Goal: Use online tool/utility: Utilize a website feature to perform a specific function

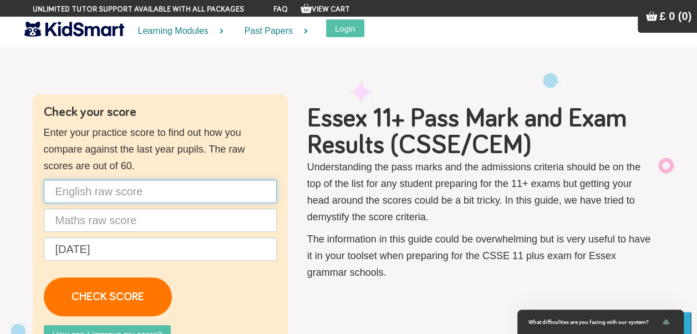
click at [132, 187] on input "text" at bounding box center [160, 191] width 233 height 23
type input "48"
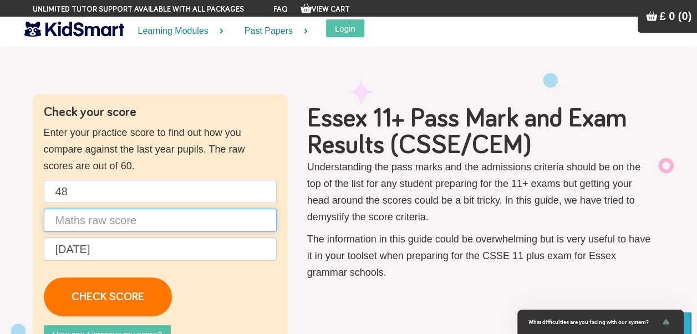
click at [130, 211] on input "text" at bounding box center [160, 219] width 233 height 23
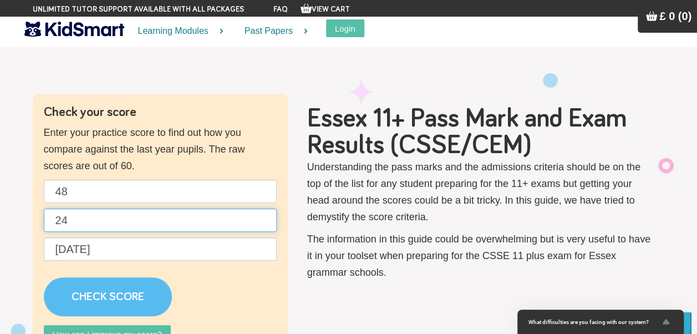
type input "24"
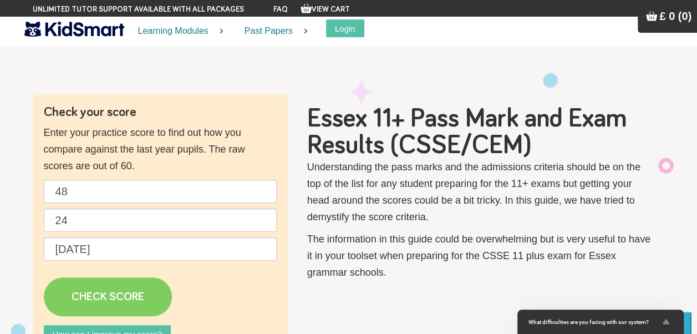
click at [119, 287] on link "CHECK SCORE" at bounding box center [108, 296] width 128 height 39
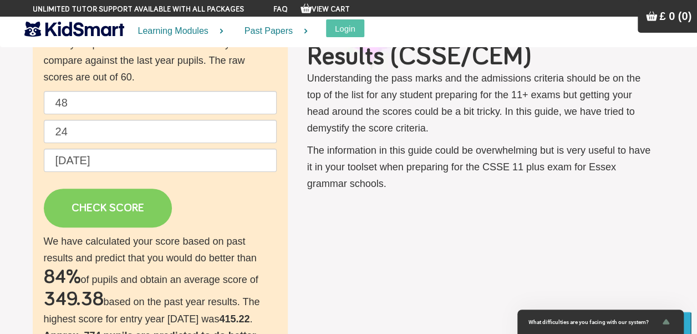
scroll to position [111, 0]
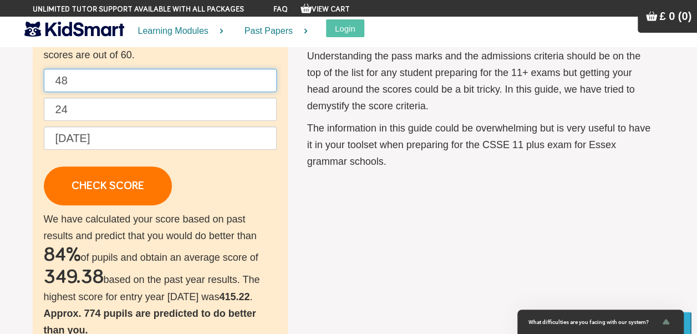
click at [127, 75] on input "48" at bounding box center [160, 80] width 233 height 23
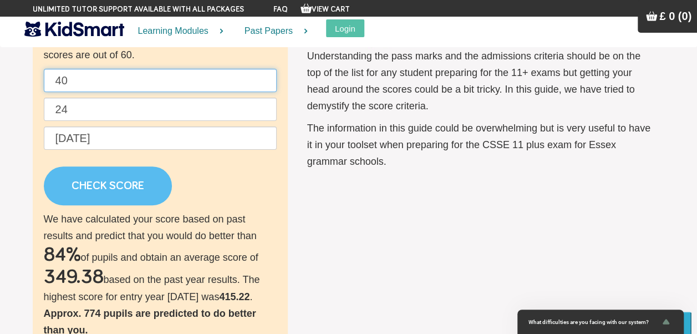
type input "40"
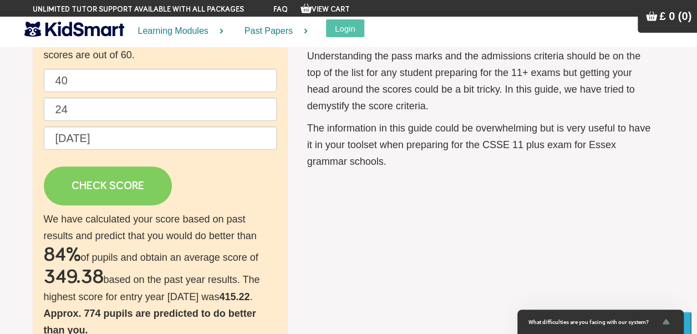
click at [113, 185] on link "CHECK SCORE" at bounding box center [108, 185] width 128 height 39
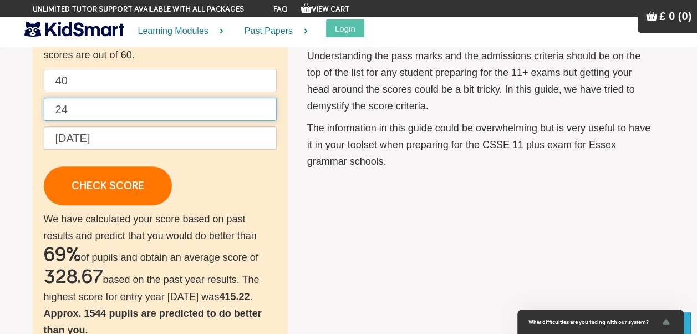
click at [104, 115] on input "24" at bounding box center [160, 109] width 233 height 23
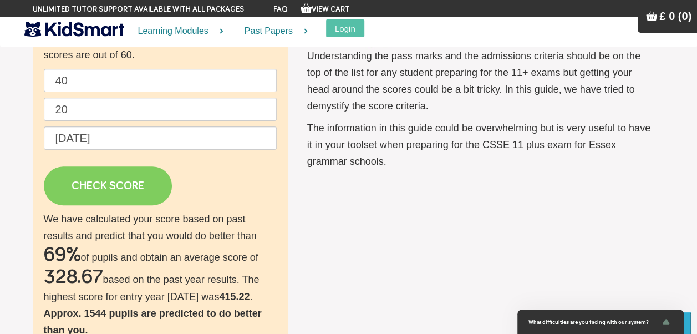
click at [111, 180] on link "CHECK SCORE" at bounding box center [108, 185] width 128 height 39
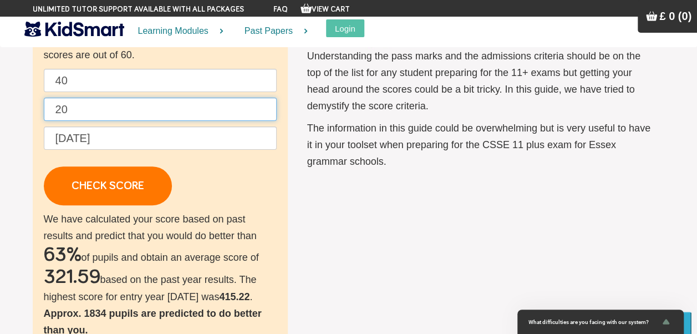
click at [126, 100] on input "20" at bounding box center [160, 109] width 233 height 23
type input "2"
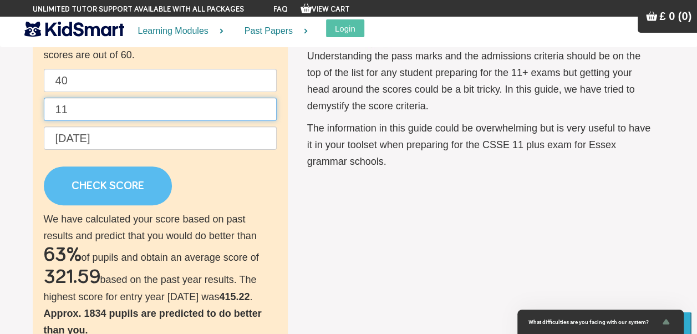
type input "11"
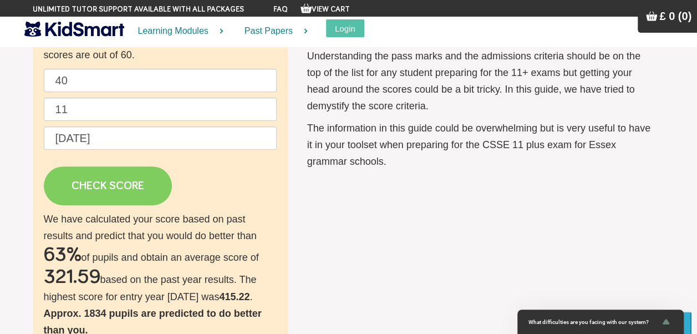
click at [130, 195] on link "CHECK SCORE" at bounding box center [108, 185] width 128 height 39
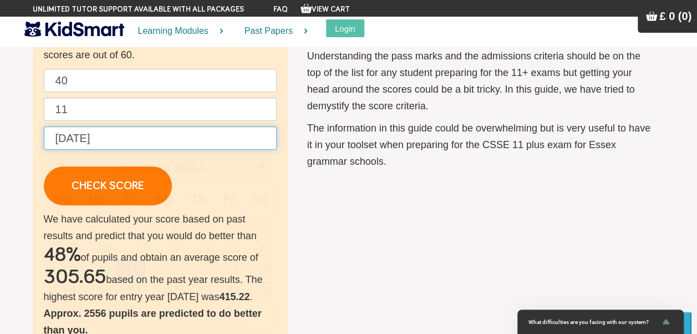
click at [80, 135] on input "[DATE]" at bounding box center [160, 137] width 233 height 23
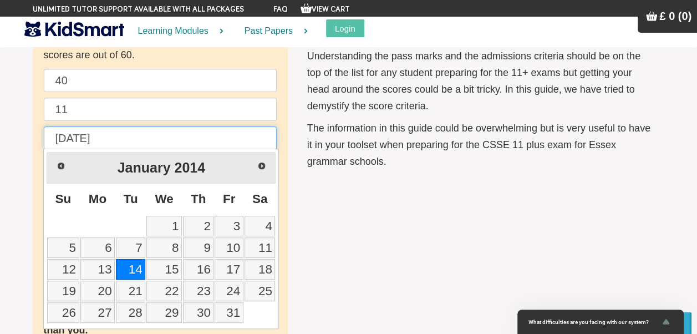
click at [80, 135] on input "[DATE]" at bounding box center [160, 137] width 233 height 23
click at [258, 165] on span "Next" at bounding box center [262, 165] width 9 height 9
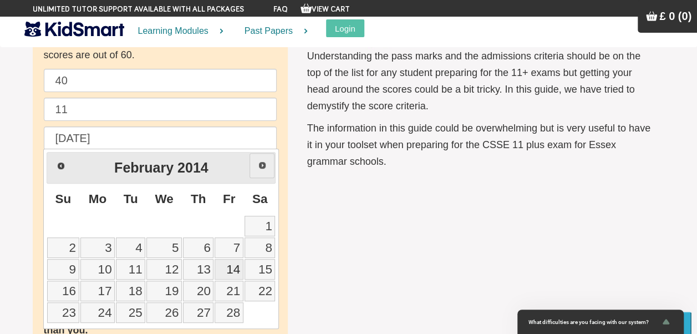
click at [258, 165] on span "Next" at bounding box center [262, 165] width 9 height 9
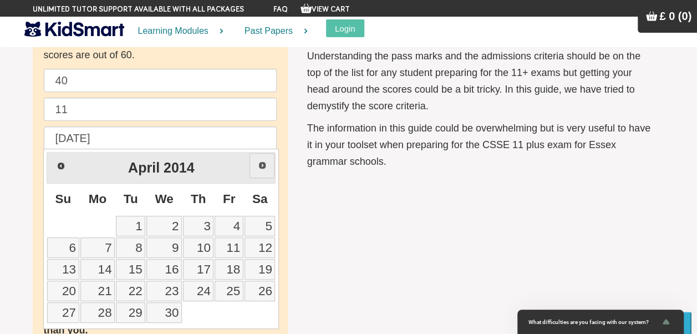
click at [258, 165] on span "Next" at bounding box center [262, 165] width 9 height 9
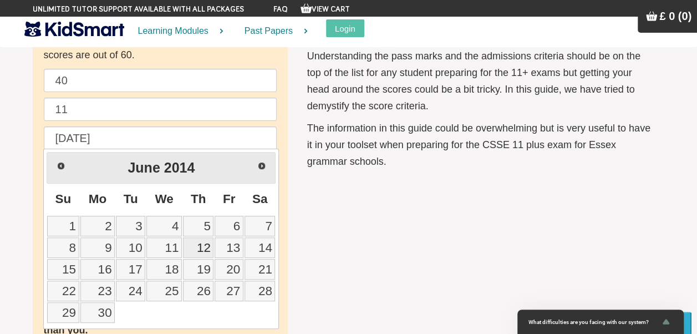
click at [201, 241] on link "12" at bounding box center [198, 247] width 30 height 21
type input "[DATE]"
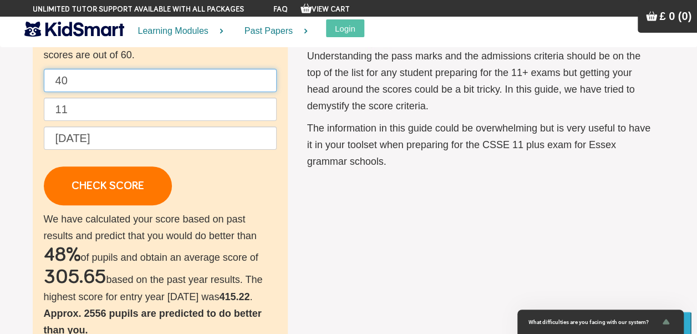
click at [79, 83] on input "40" at bounding box center [160, 80] width 233 height 23
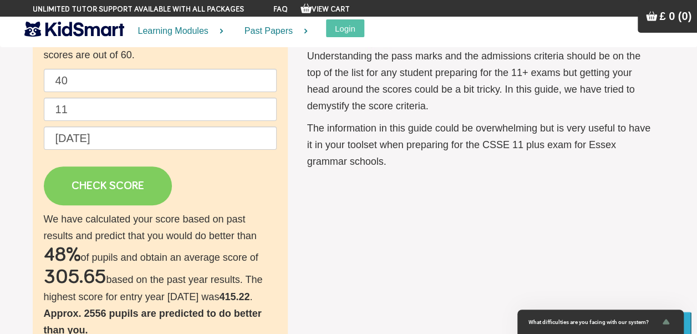
click at [70, 189] on link "CHECK SCORE" at bounding box center [108, 185] width 128 height 39
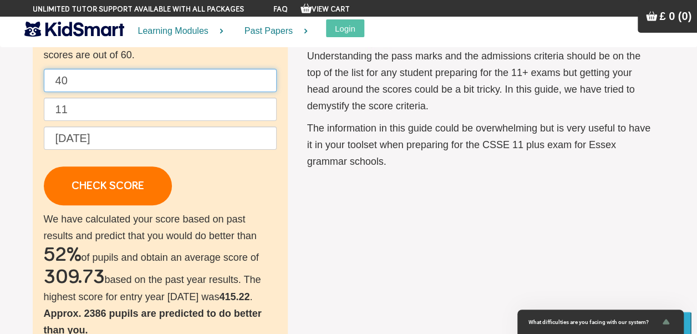
click at [130, 81] on input "40" at bounding box center [160, 80] width 233 height 23
type input "4"
type input "42"
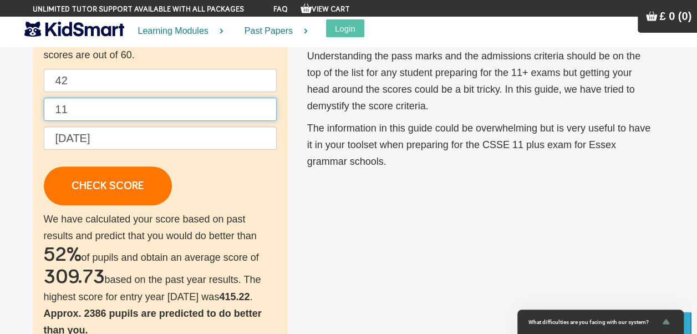
click at [103, 118] on input "11" at bounding box center [160, 109] width 233 height 23
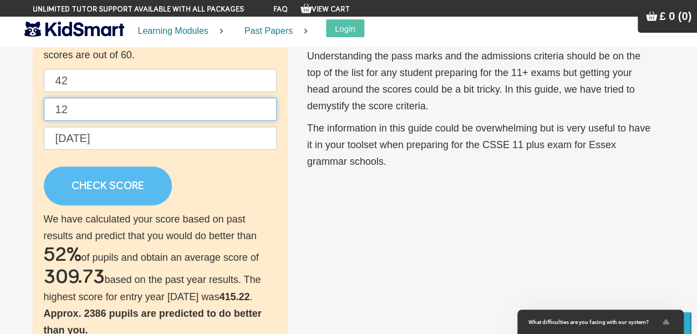
type input "12"
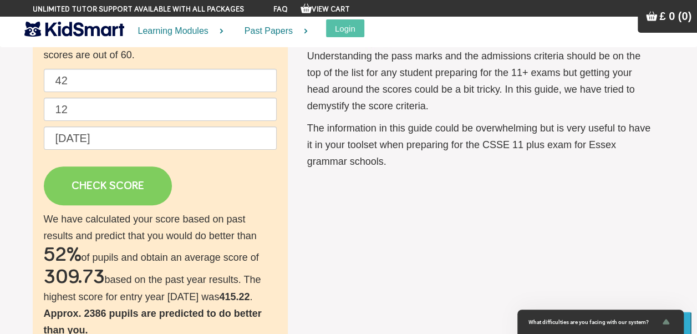
click at [100, 186] on link "CHECK SCORE" at bounding box center [108, 185] width 128 height 39
